Goal: Task Accomplishment & Management: Use online tool/utility

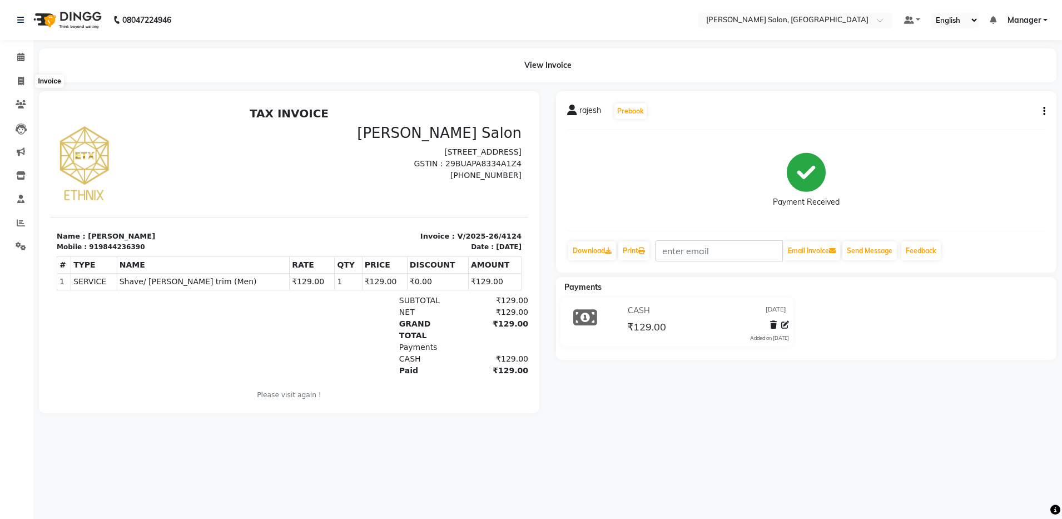
drag, startPoint x: 18, startPoint y: 78, endPoint x: 276, endPoint y: 9, distance: 267.1
click at [276, 9] on nav "08047224946 Select Location × [PERSON_NAME] Salon, Bellandur Default Panel My P…" at bounding box center [531, 20] width 1062 height 40
click at [19, 77] on icon at bounding box center [21, 81] width 6 height 8
select select "service"
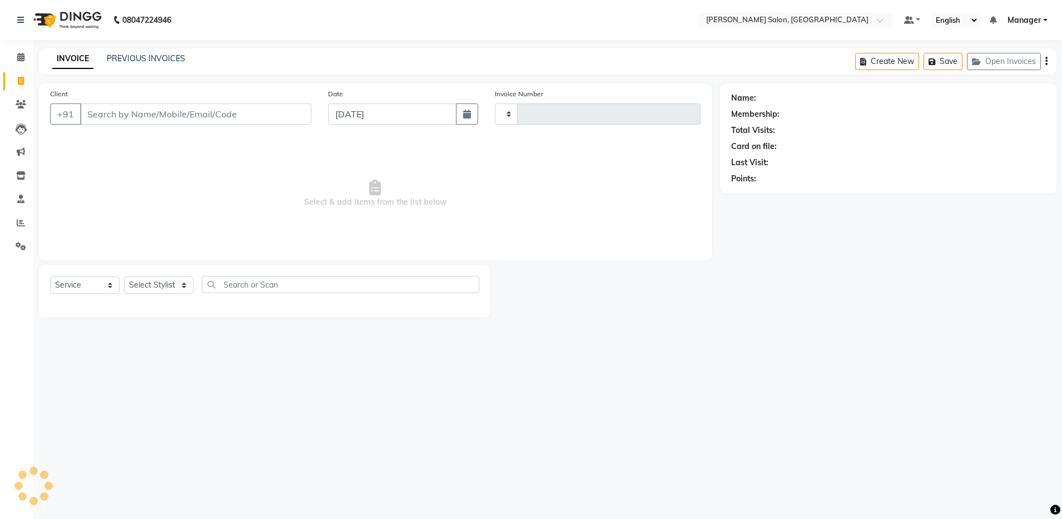
type input "4125"
select select "4781"
click at [142, 64] on div "PREVIOUS INVOICES" at bounding box center [146, 59] width 78 height 12
click at [142, 61] on link "PREVIOUS INVOICES" at bounding box center [146, 58] width 78 height 10
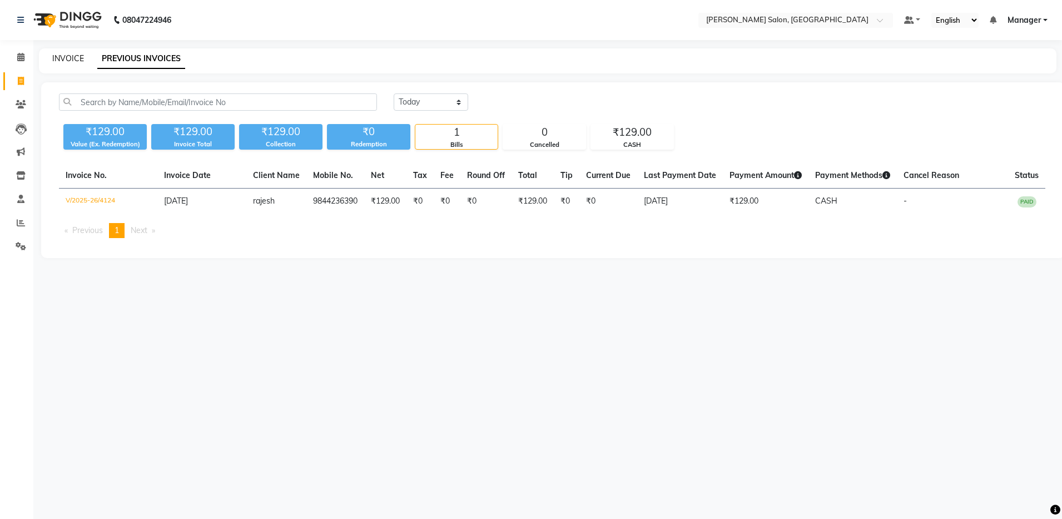
click at [62, 54] on link "INVOICE" at bounding box center [68, 58] width 32 height 10
select select "service"
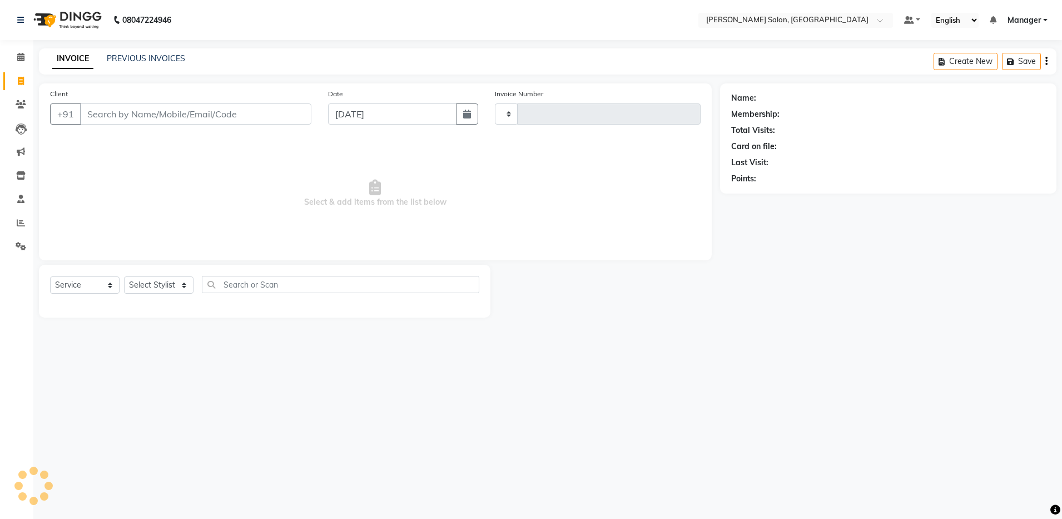
type input "4125"
select select "4781"
click at [122, 117] on input "Client" at bounding box center [195, 113] width 231 height 21
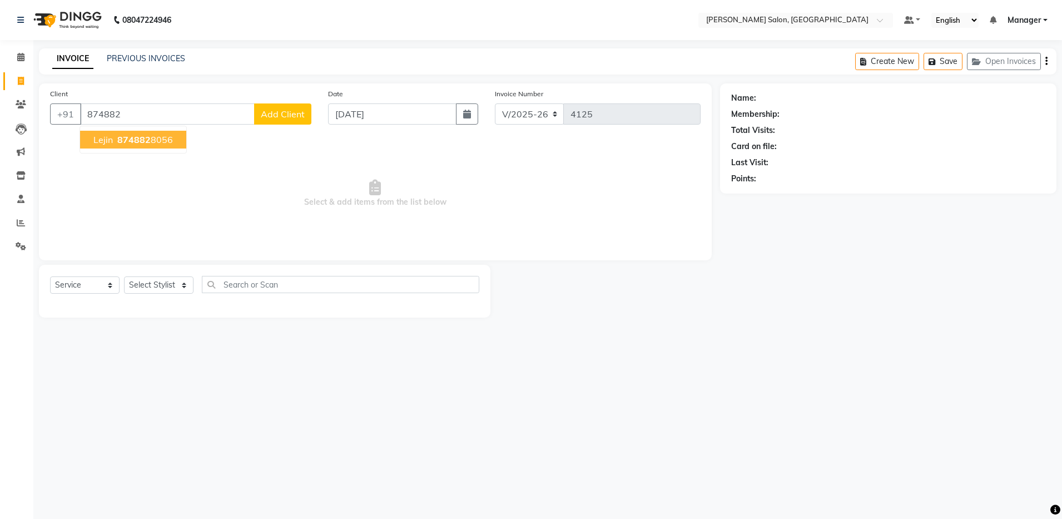
click at [147, 143] on span "874882" at bounding box center [133, 139] width 33 height 11
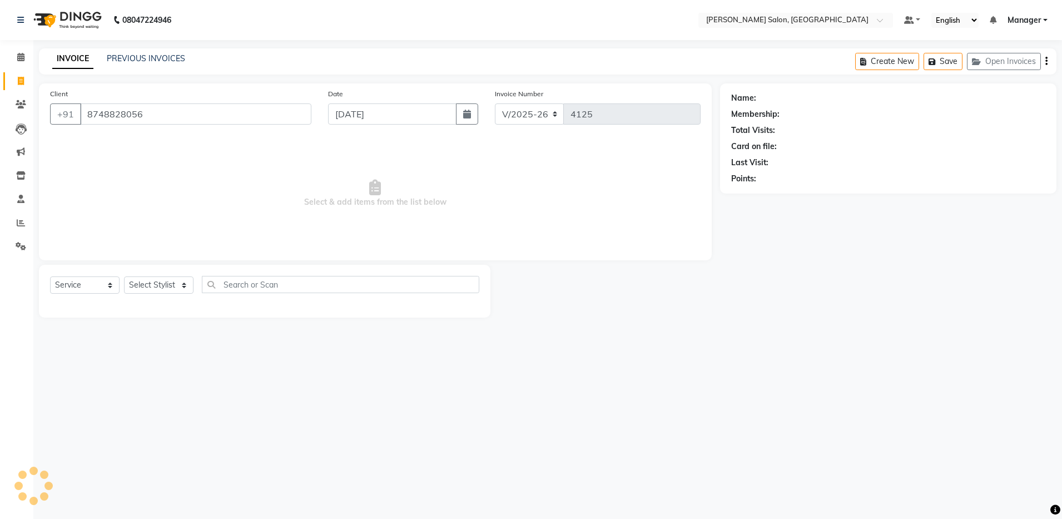
type input "8748828056"
click at [156, 283] on select "Select Stylist Aarthi Abhishek [PERSON_NAME] [PERSON_NAME] Arjun [PERSON_NAME] …" at bounding box center [159, 284] width 70 height 17
select select "28901"
click at [124, 276] on select "Select Stylist Aarthi Abhishek [PERSON_NAME] [PERSON_NAME] Arjun [PERSON_NAME] …" at bounding box center [159, 284] width 70 height 17
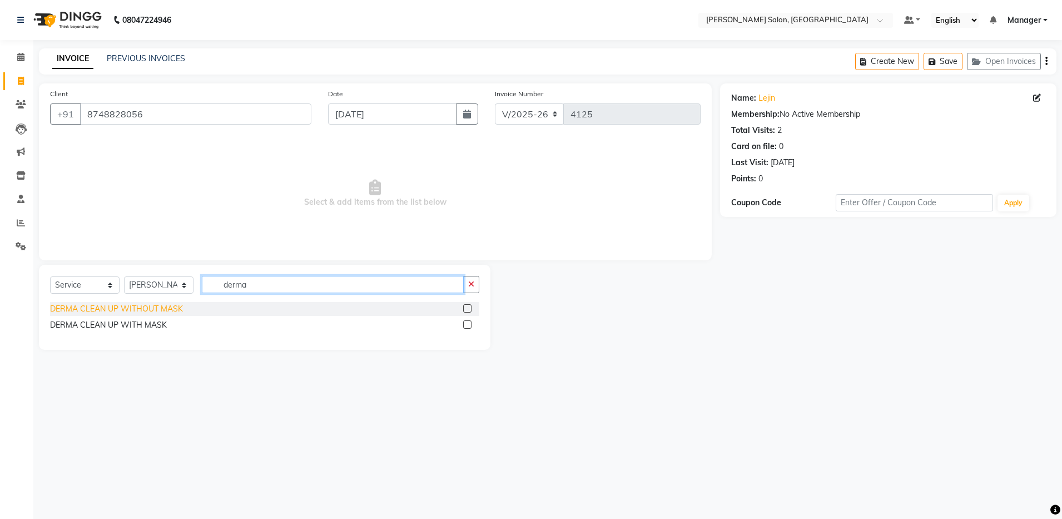
type input "derma"
click at [122, 308] on div "DERMA CLEAN UP WITHOUT MASK" at bounding box center [116, 309] width 133 height 12
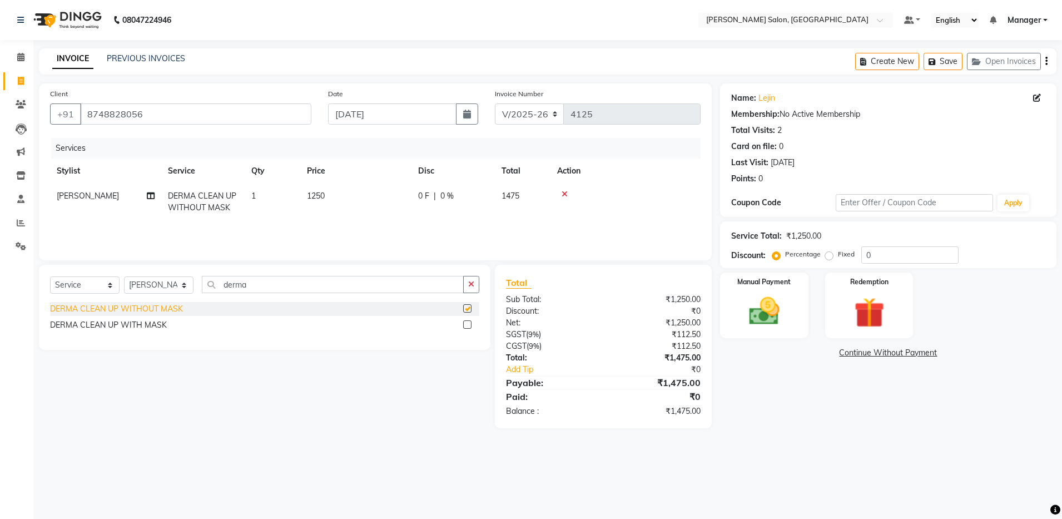
checkbox input "false"
click at [755, 302] on img at bounding box center [765, 311] width 52 height 37
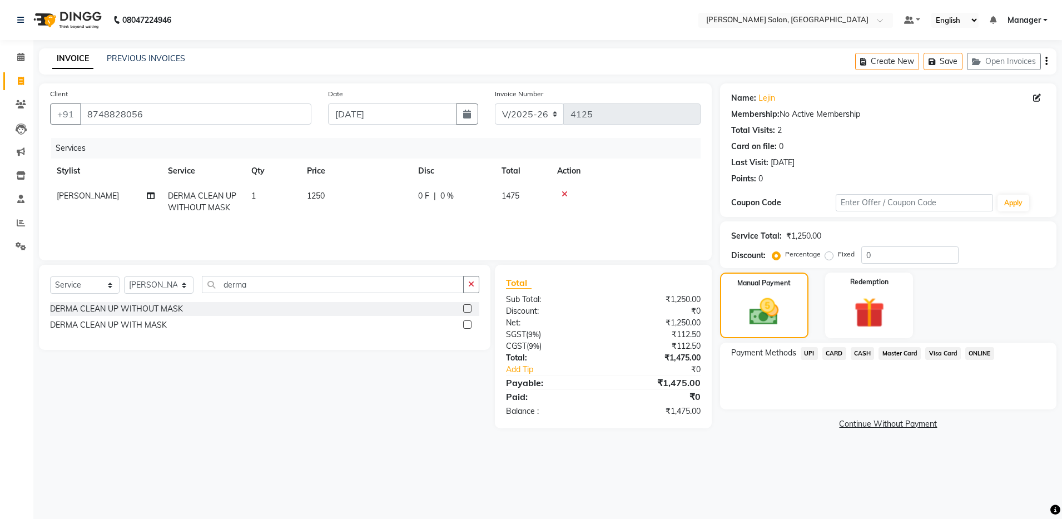
click at [809, 353] on span "UPI" at bounding box center [809, 353] width 17 height 13
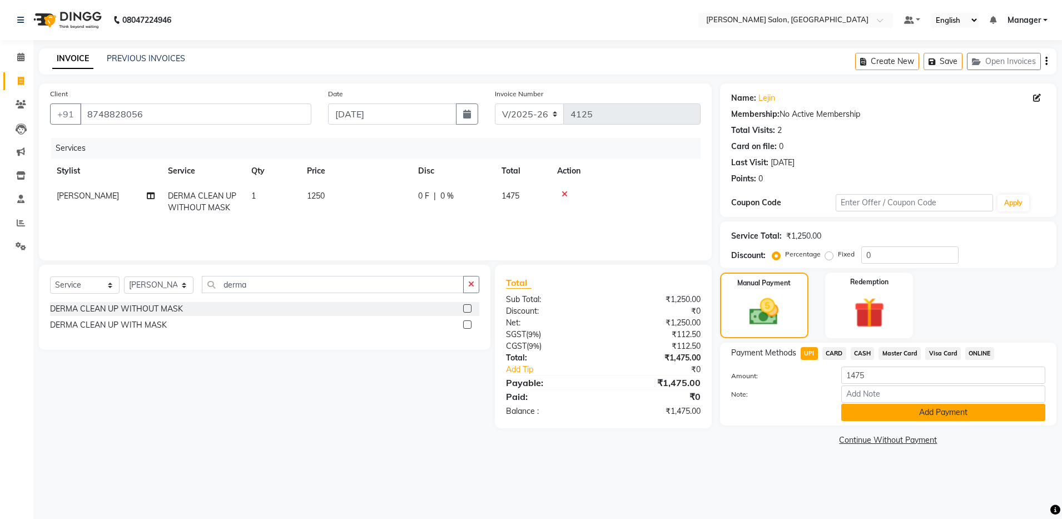
click at [878, 414] on button "Add Payment" at bounding box center [943, 412] width 204 height 17
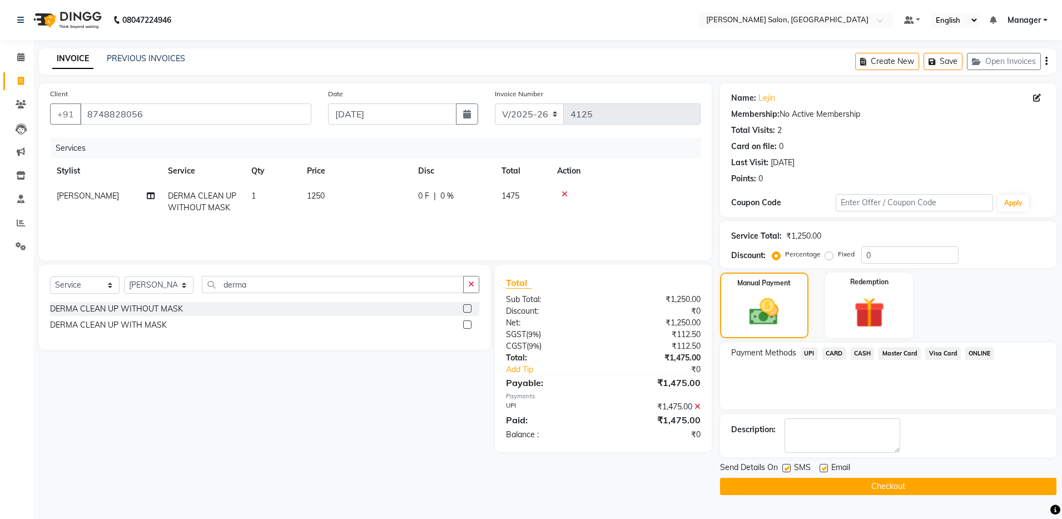
click at [821, 468] on label at bounding box center [824, 468] width 8 height 8
click at [821, 468] on input "checkbox" at bounding box center [823, 468] width 7 height 7
checkbox input "false"
click at [821, 485] on button "Checkout" at bounding box center [888, 486] width 336 height 17
